Goal: Task Accomplishment & Management: Manage account settings

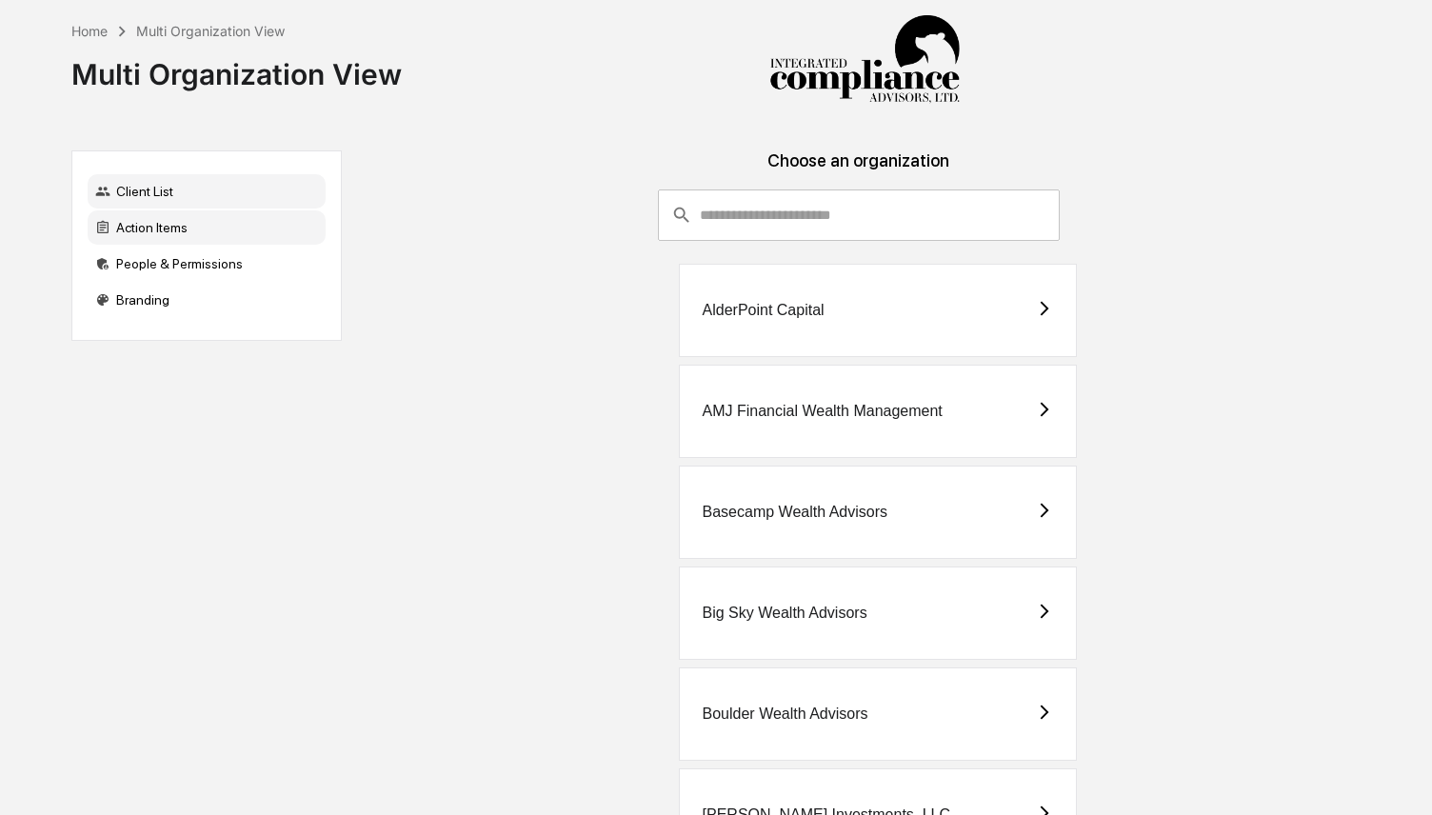
click at [226, 234] on div "Action Items" at bounding box center [207, 227] width 238 height 34
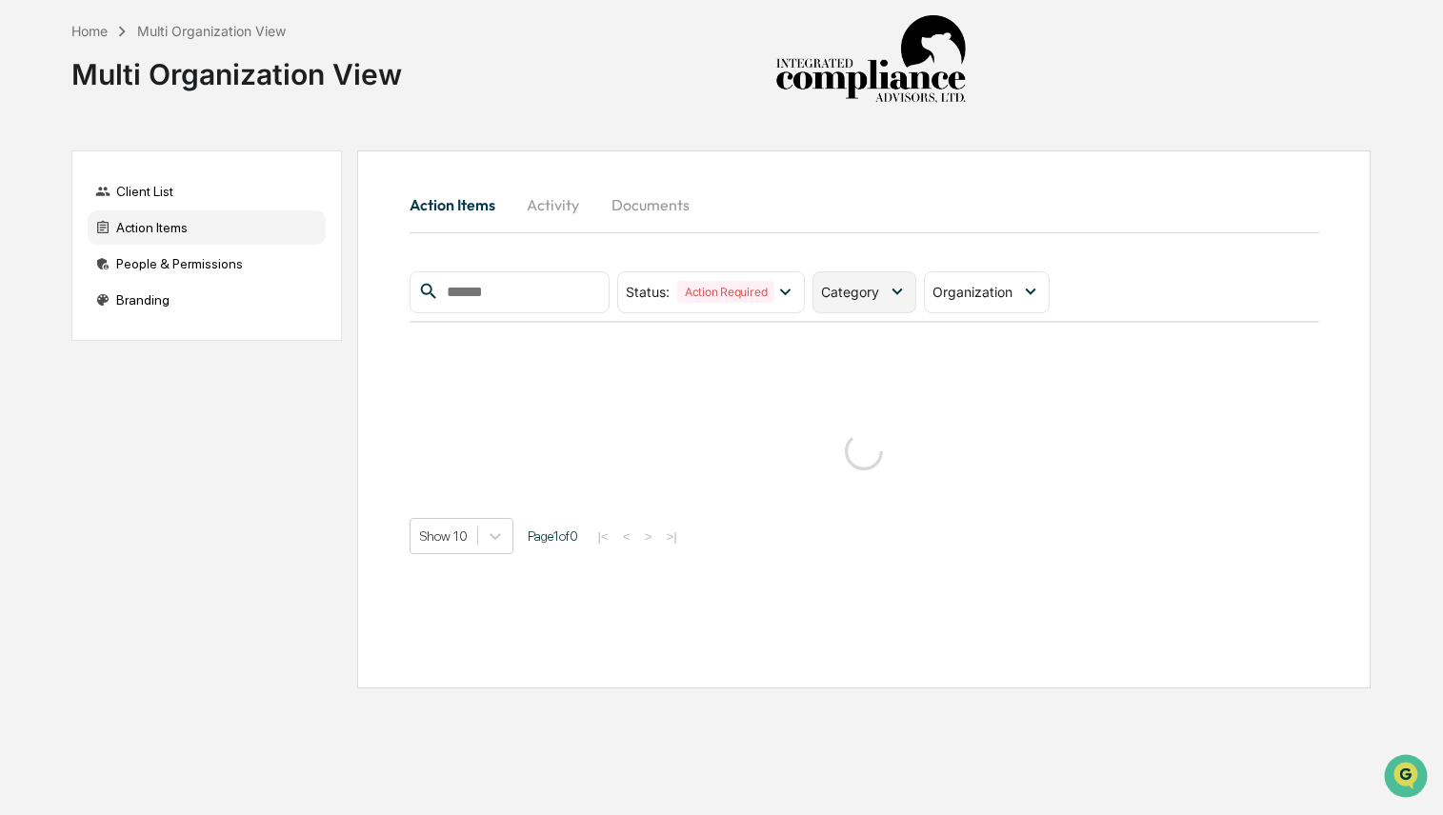
click at [839, 301] on div "Category" at bounding box center [864, 292] width 104 height 42
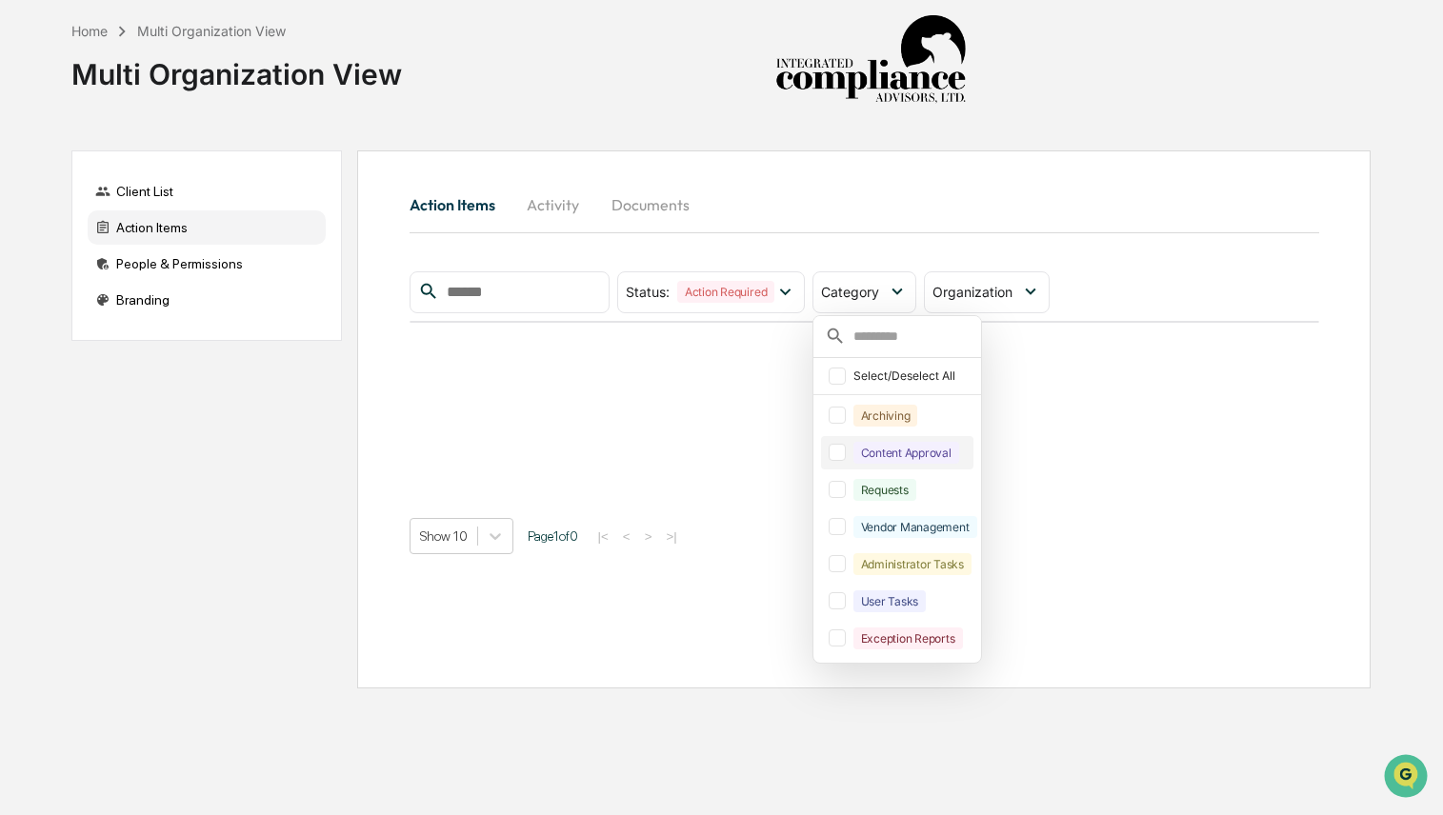
click at [872, 457] on div "Content Approval" at bounding box center [906, 453] width 106 height 22
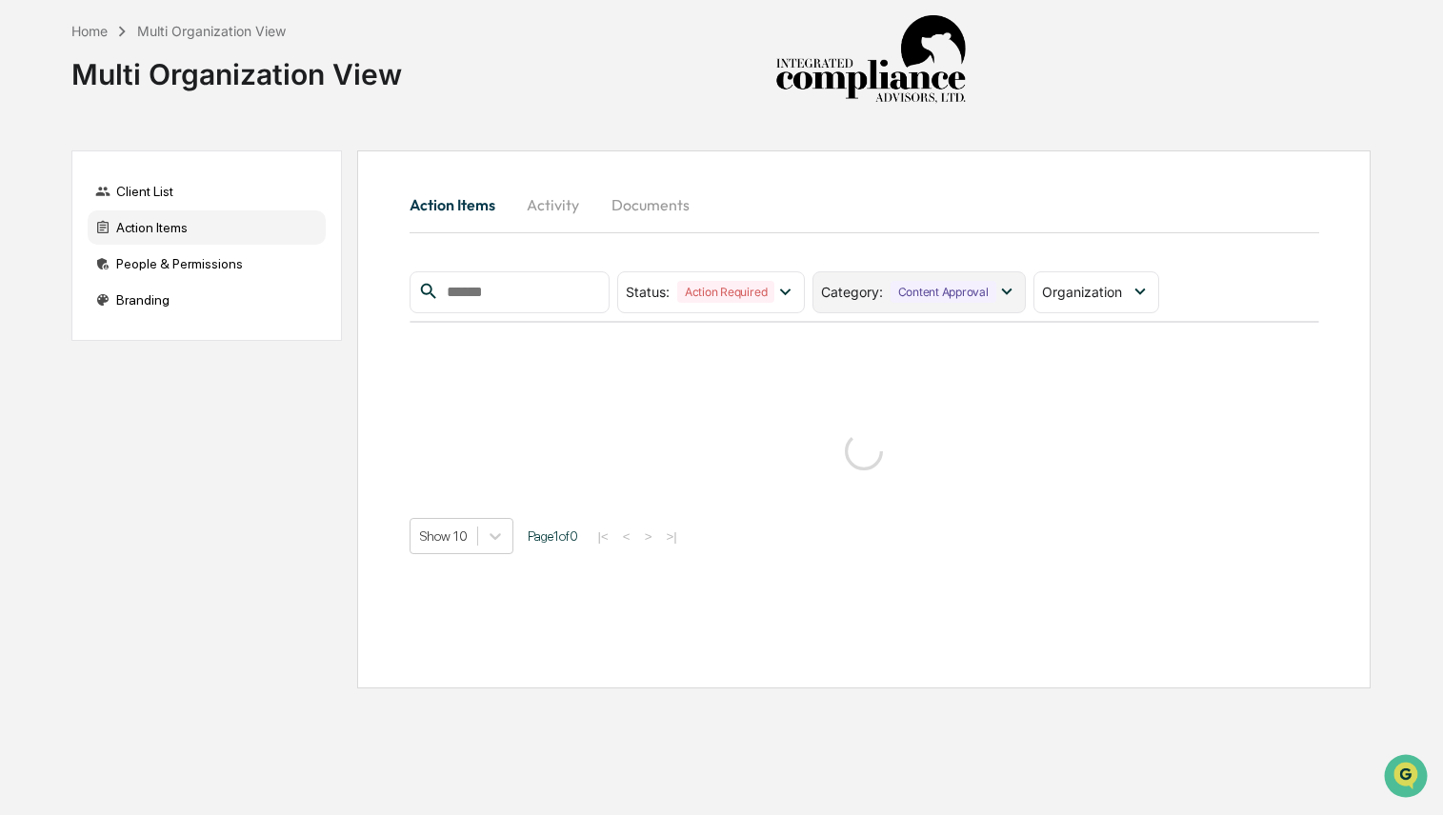
click at [891, 296] on div "Category : Content Approval" at bounding box center [908, 292] width 175 height 22
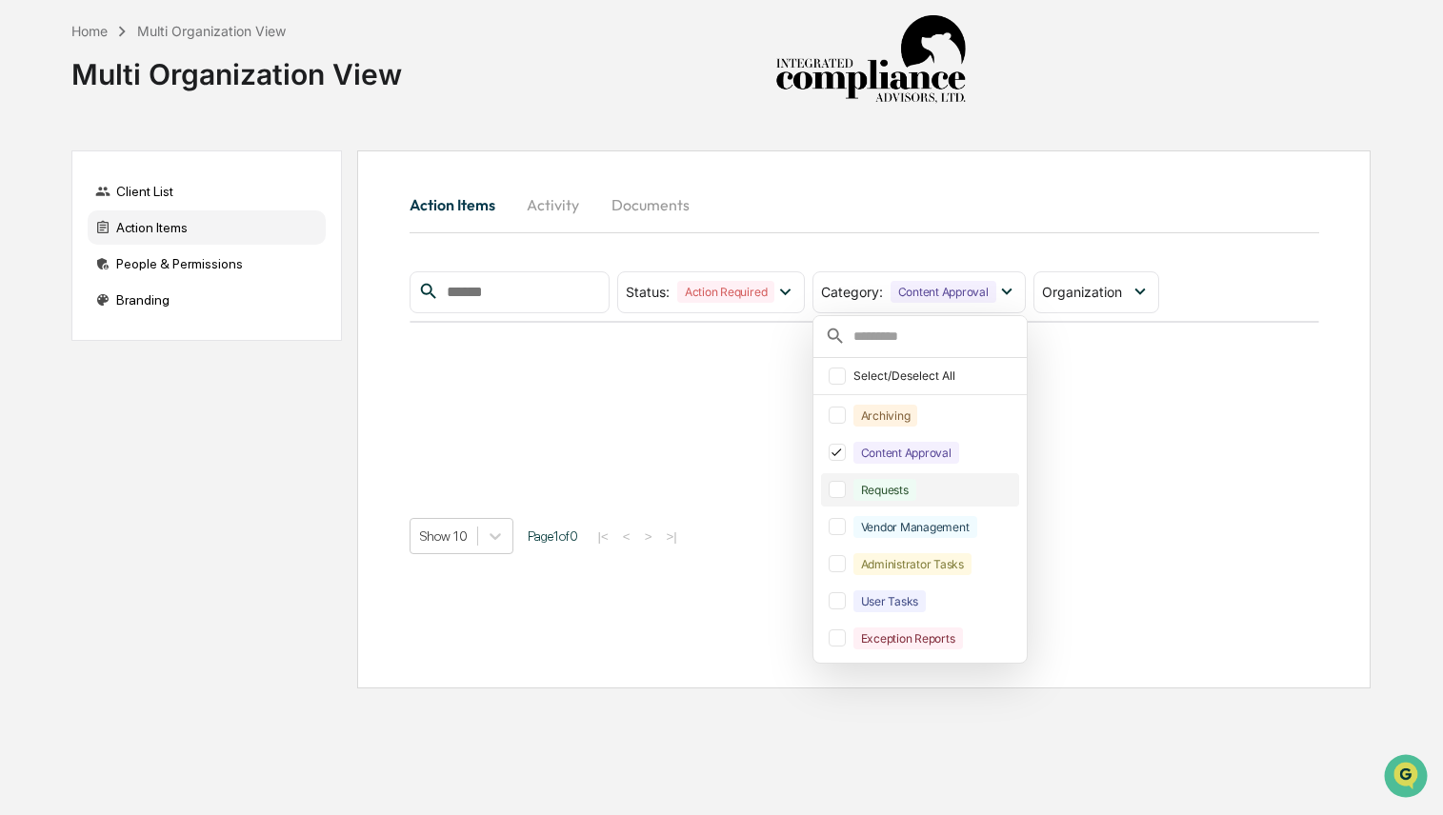
click at [879, 489] on div "Requests" at bounding box center [884, 490] width 63 height 22
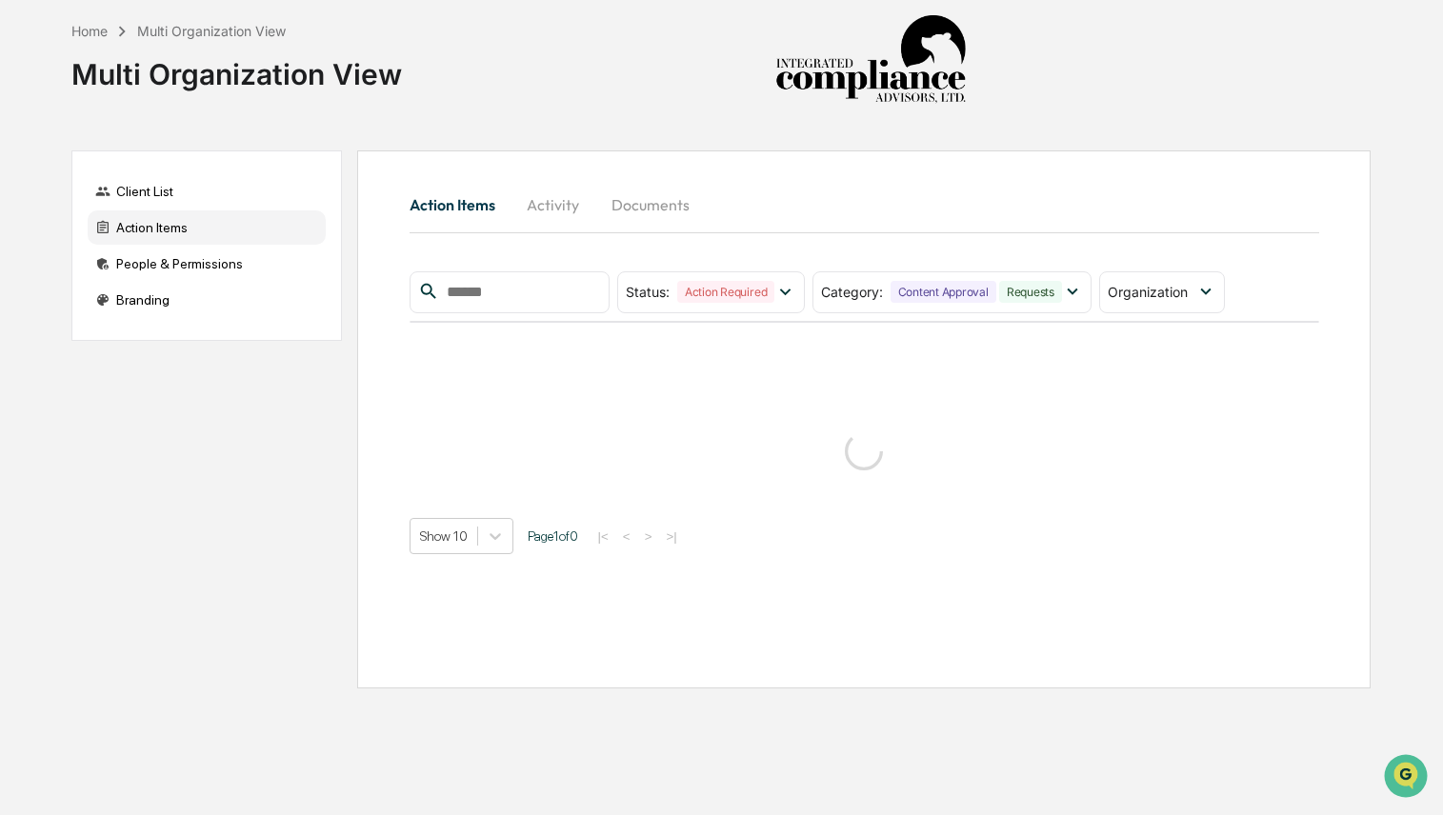
click at [1019, 232] on div "Action Items Activity Documents Status : Action Required Select/Deselect All Ac…" at bounding box center [863, 368] width 909 height 373
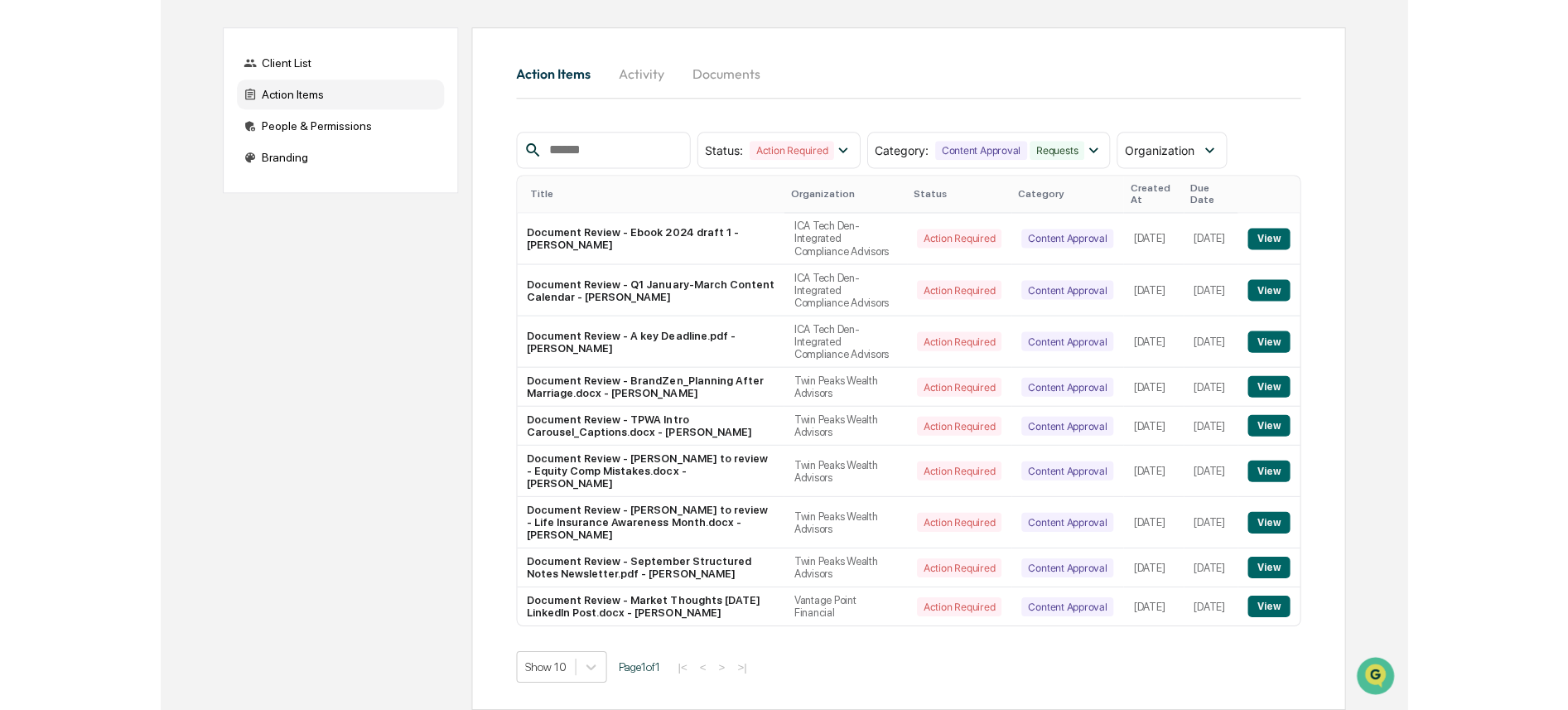
scroll to position [62, 0]
